Goal: Task Accomplishment & Management: Complete application form

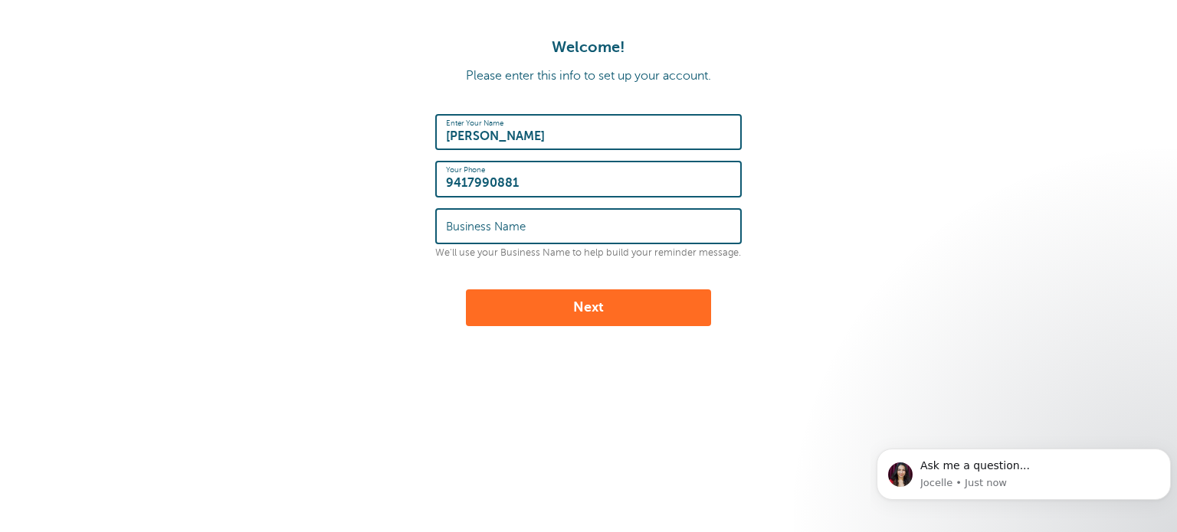
click at [509, 316] on button "Next" at bounding box center [588, 308] width 245 height 37
click at [464, 225] on input "Business Name" at bounding box center [588, 226] width 285 height 33
type input "[PERSON_NAME],[GEOGRAPHIC_DATA]"
click at [579, 309] on button "Next" at bounding box center [588, 308] width 245 height 37
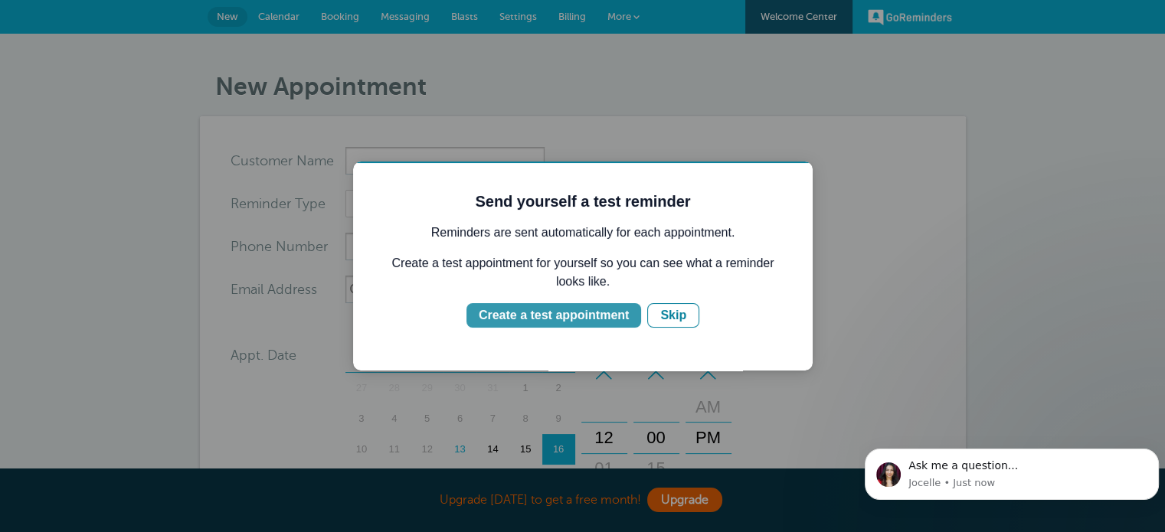
click at [530, 312] on div "Create a test appointment" at bounding box center [554, 315] width 150 height 18
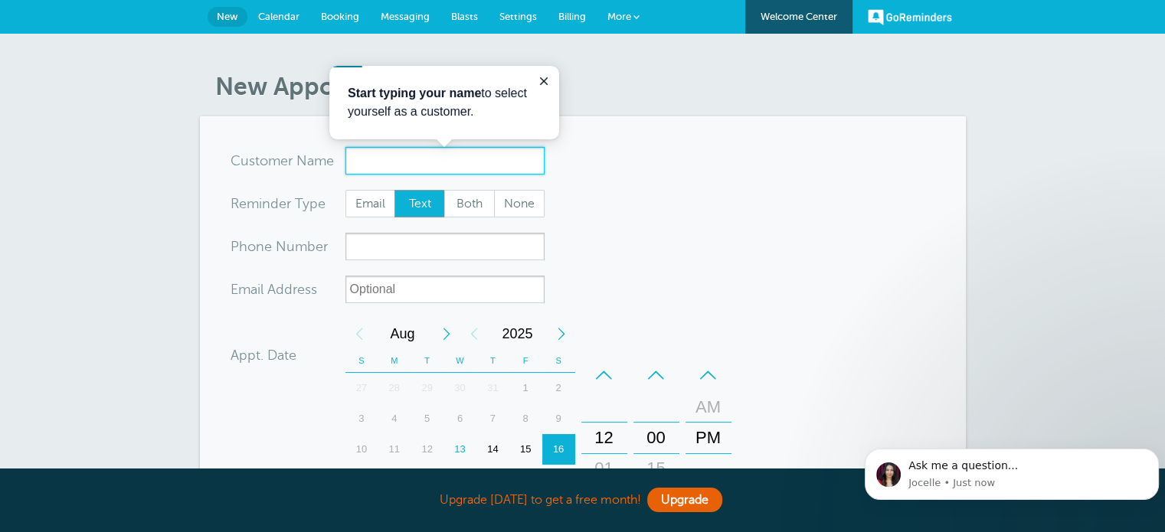
click at [374, 154] on input "x-no-autofill" at bounding box center [444, 161] width 199 height 28
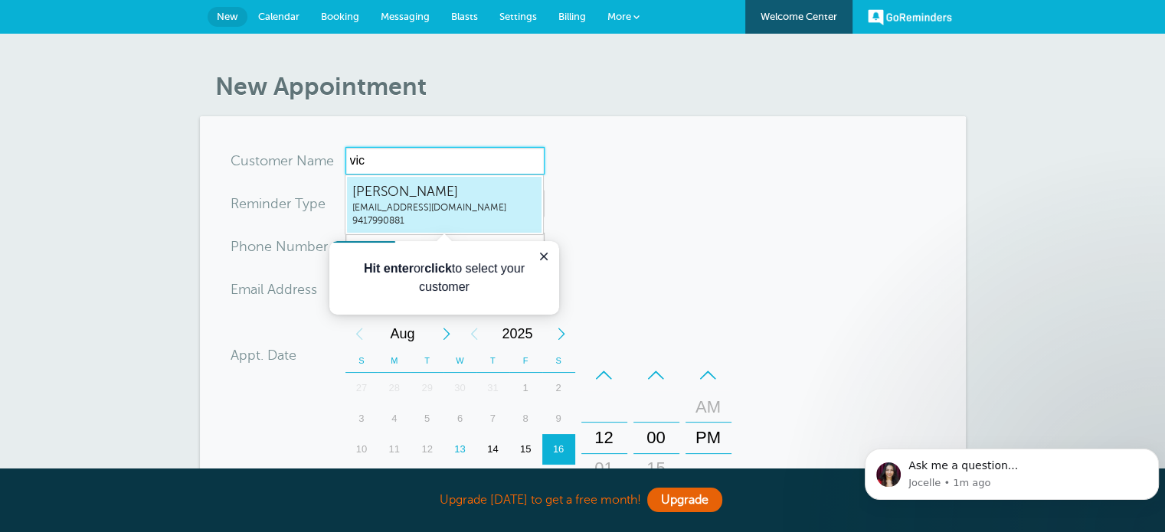
click at [375, 215] on span "9417990881" at bounding box center [444, 220] width 184 height 13
type input "[EMAIL_ADDRESS]"
type input "[PERSON_NAME]"
type input "9417990881"
type input "[EMAIL_ADDRESS][DOMAIN_NAME]"
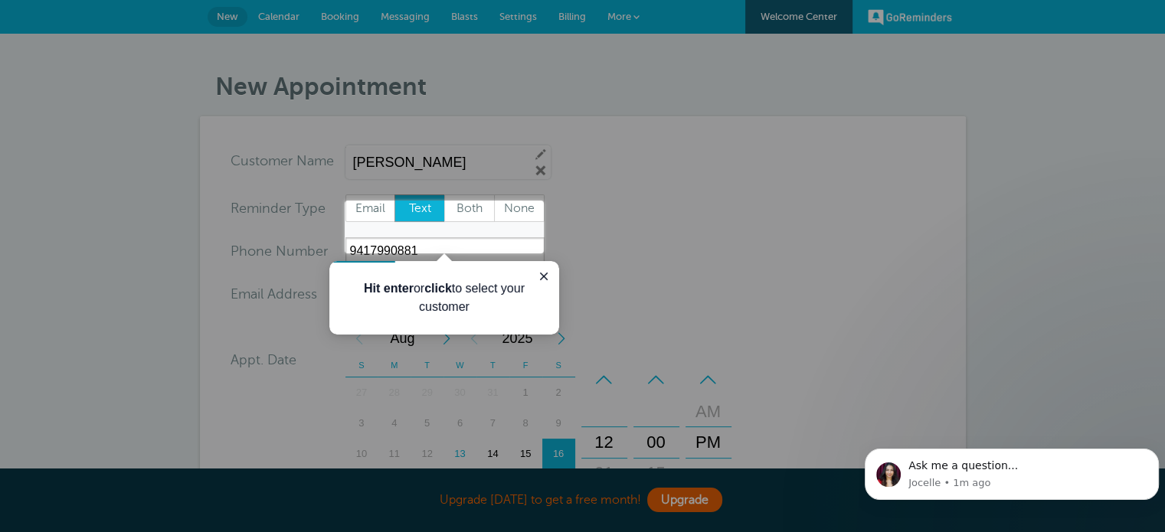
scroll to position [511, 0]
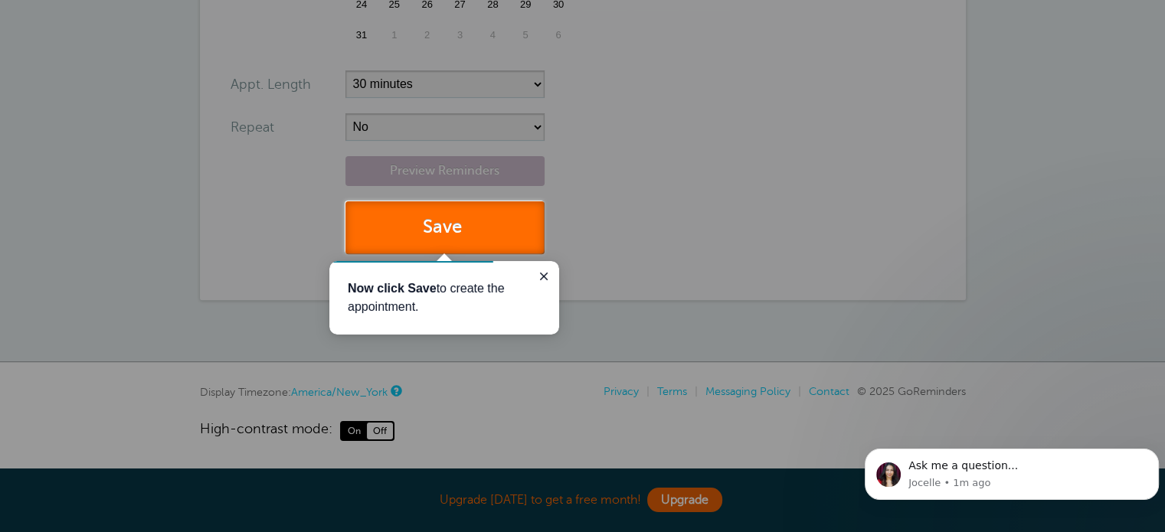
click at [453, 222] on button "Save" at bounding box center [444, 227] width 199 height 53
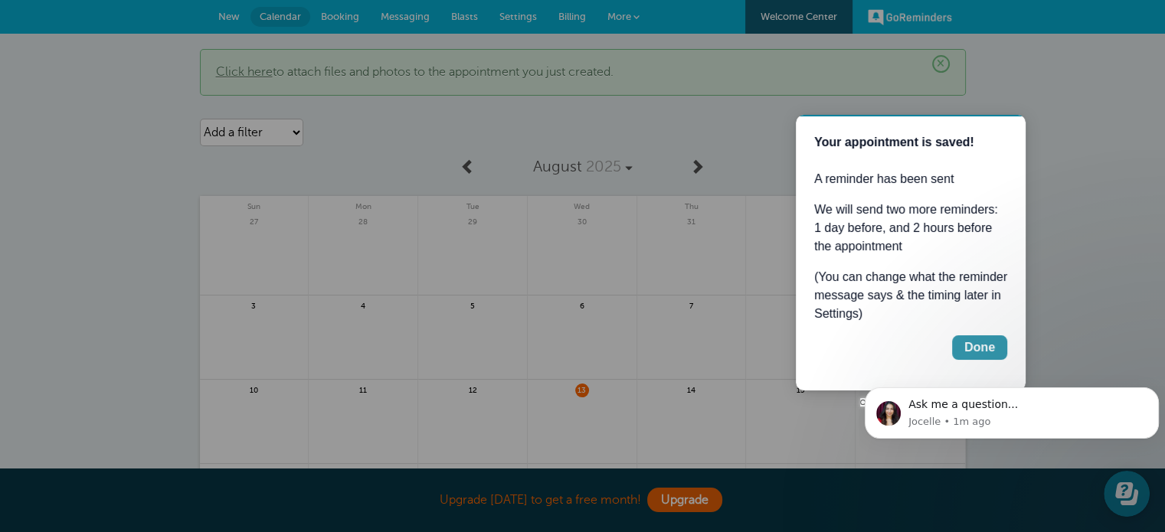
click at [990, 349] on div "Done" at bounding box center [979, 348] width 31 height 18
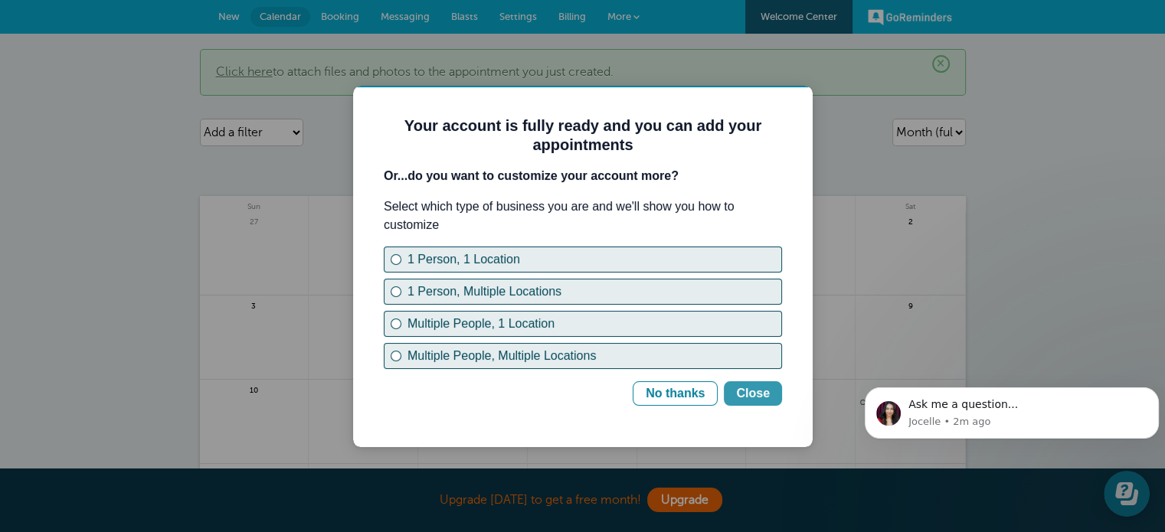
click at [757, 404] on button "Close" at bounding box center [753, 393] width 58 height 25
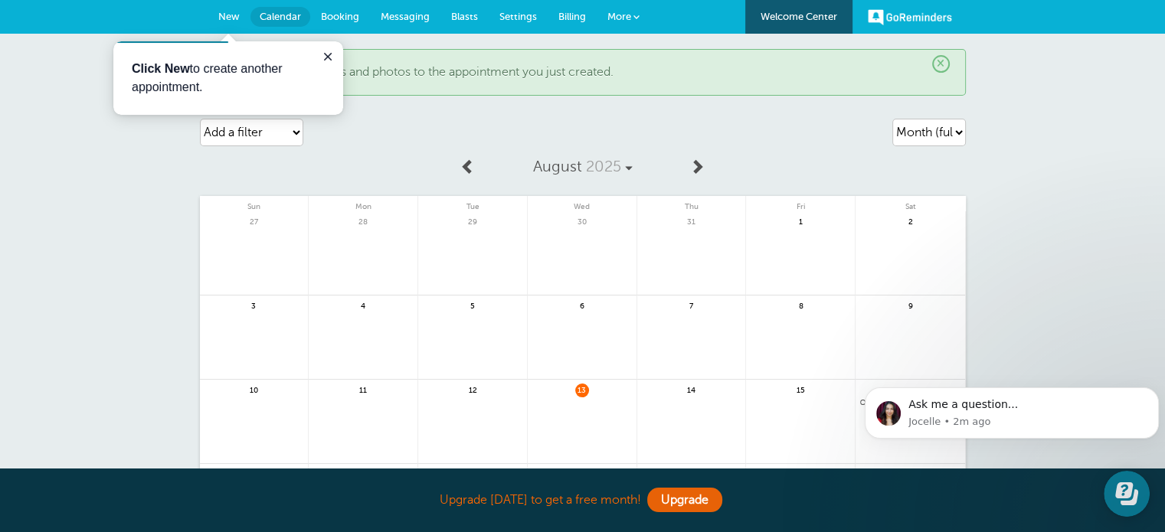
click at [120, 170] on div "× Click here to attach files and photos to the appointment you just created. Ag…" at bounding box center [582, 406] width 1165 height 745
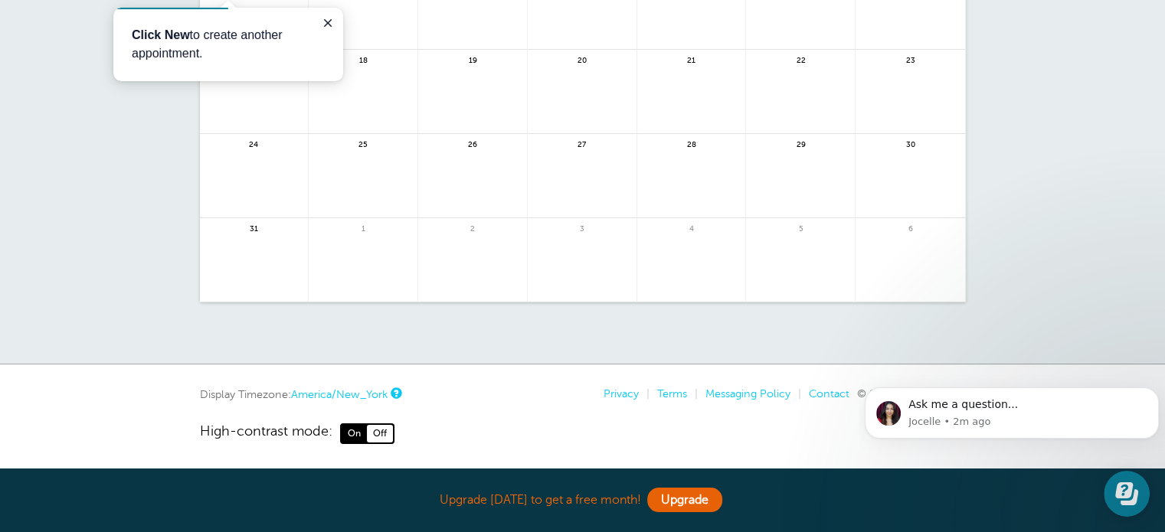
scroll to position [417, 0]
